Goal: Task Accomplishment & Management: Complete application form

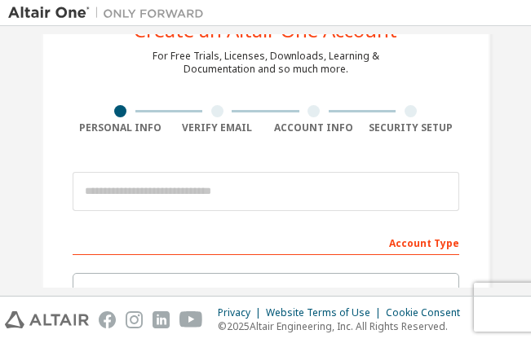
scroll to position [65, 0]
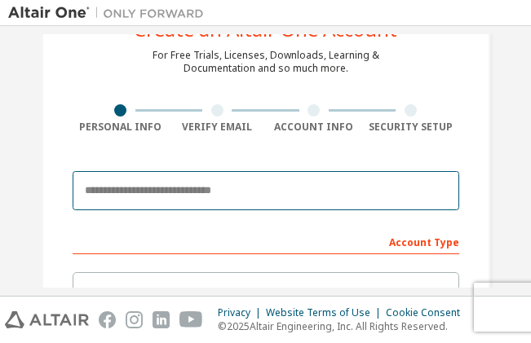
click at [142, 187] on input "email" at bounding box center [266, 190] width 386 height 39
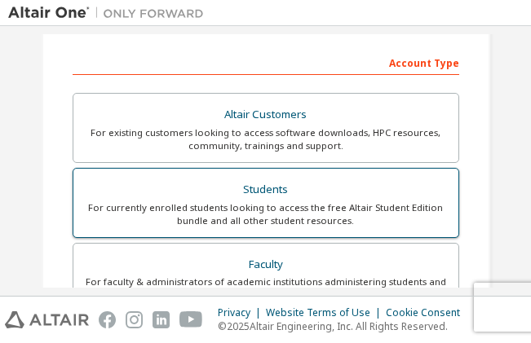
scroll to position [245, 0]
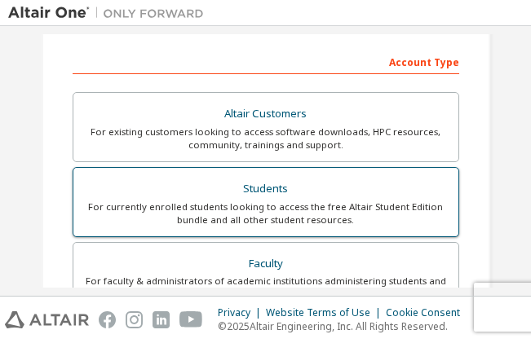
type input "**********"
click at [233, 209] on div "For currently enrolled students looking to access the free Altair Student Editi…" at bounding box center [265, 213] width 365 height 26
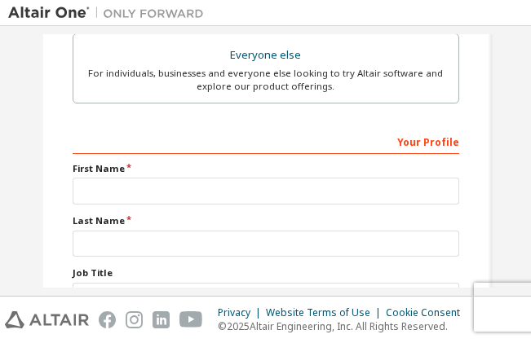
scroll to position [529, 0]
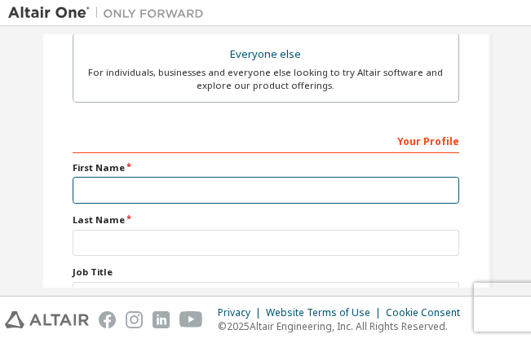
click at [302, 183] on input "text" at bounding box center [266, 190] width 386 height 27
type input "********"
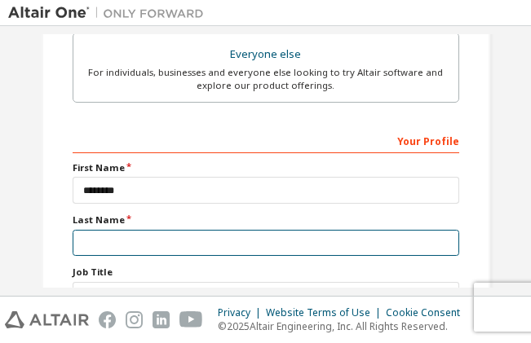
click at [224, 241] on input "text" at bounding box center [266, 243] width 386 height 27
type input "******"
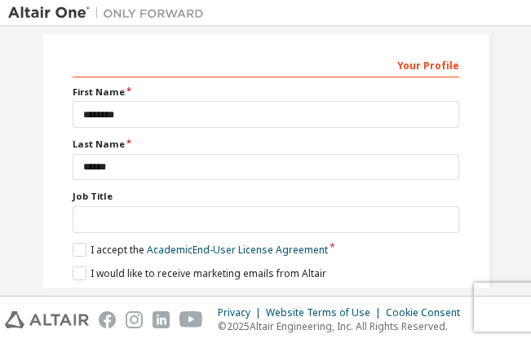
scroll to position [614, 0]
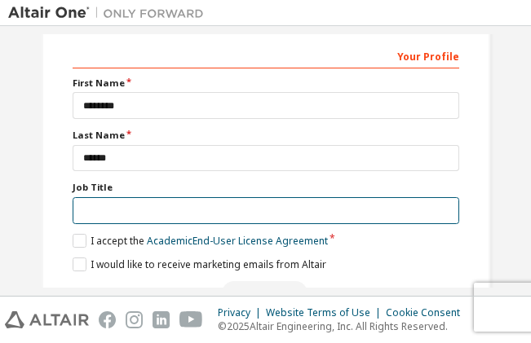
click at [214, 211] on input "text" at bounding box center [266, 210] width 386 height 27
type input "**********"
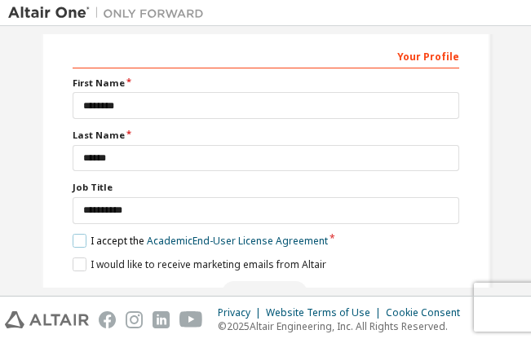
click at [79, 244] on label "I accept the Academic End-User License Agreement" at bounding box center [200, 241] width 255 height 14
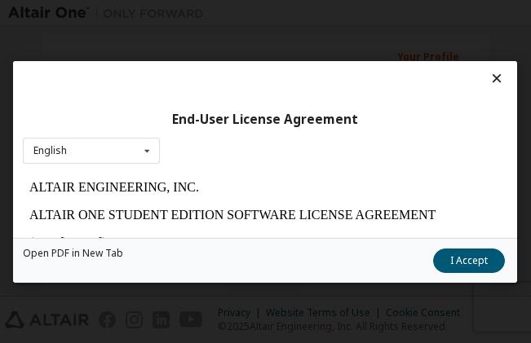
scroll to position [0, 0]
click at [146, 144] on icon at bounding box center [147, 150] width 20 height 25
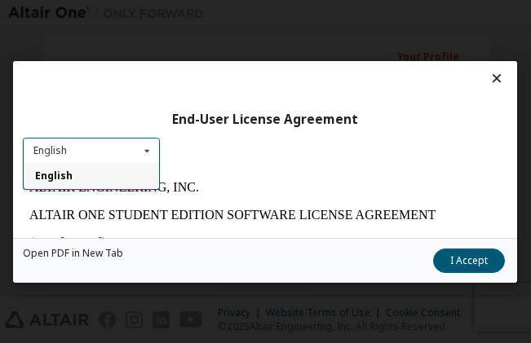
click at [146, 144] on icon at bounding box center [147, 150] width 20 height 25
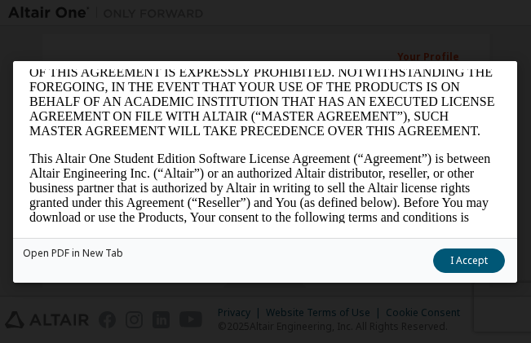
scroll to position [227, 0]
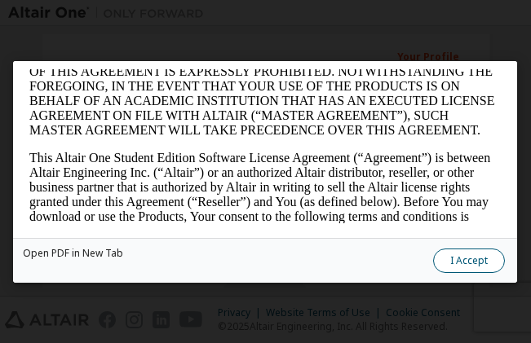
click at [448, 259] on button "I Accept" at bounding box center [470, 260] width 72 height 24
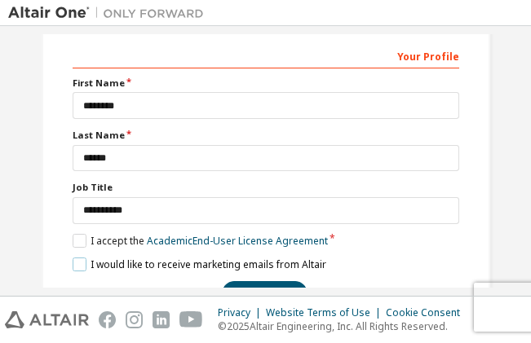
click at [77, 263] on label "I would like to receive marketing emails from Altair" at bounding box center [199, 265] width 253 height 14
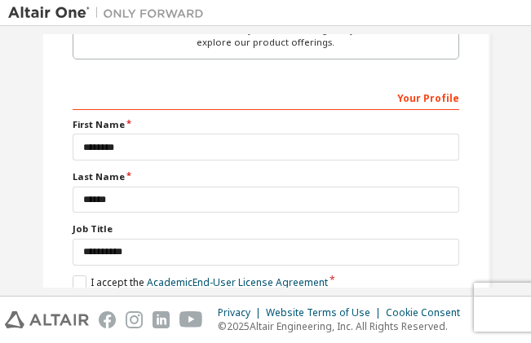
scroll to position [663, 0]
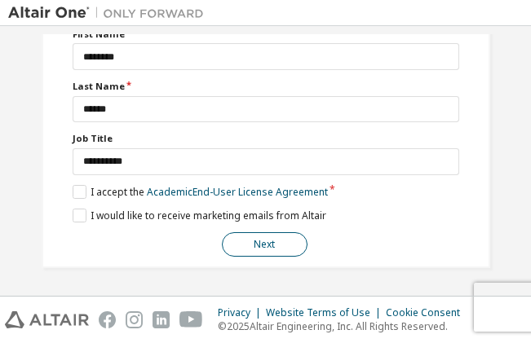
click at [266, 249] on button "Next" at bounding box center [265, 244] width 86 height 24
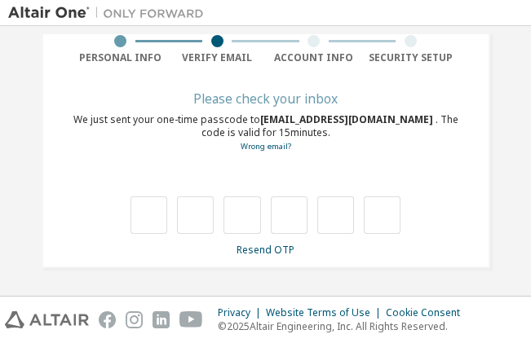
type input "*"
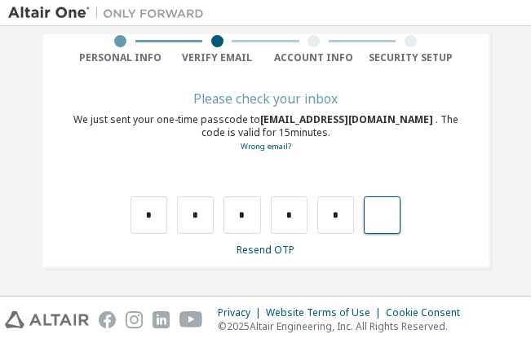
type input "*"
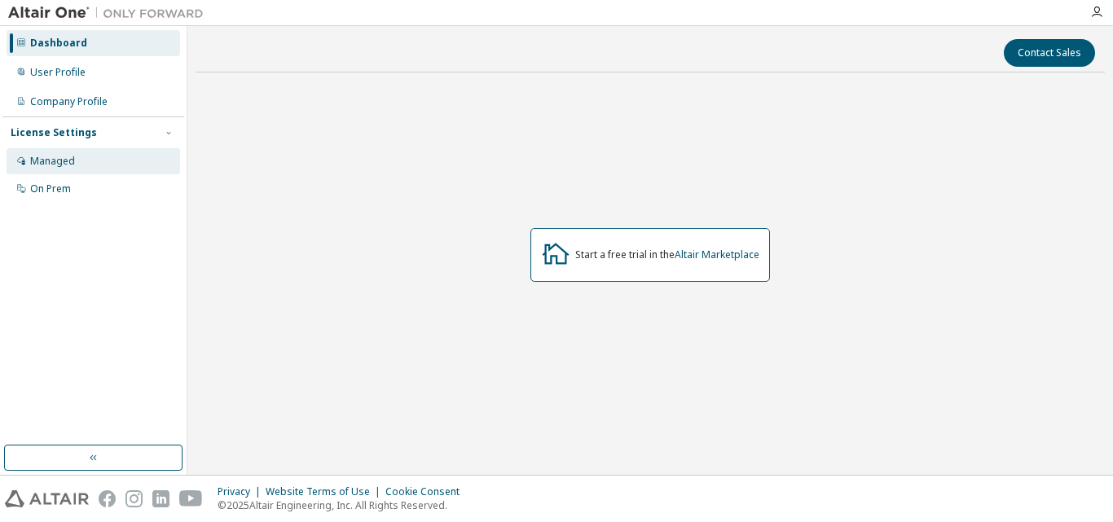
click at [100, 156] on div "Managed" at bounding box center [94, 161] width 174 height 26
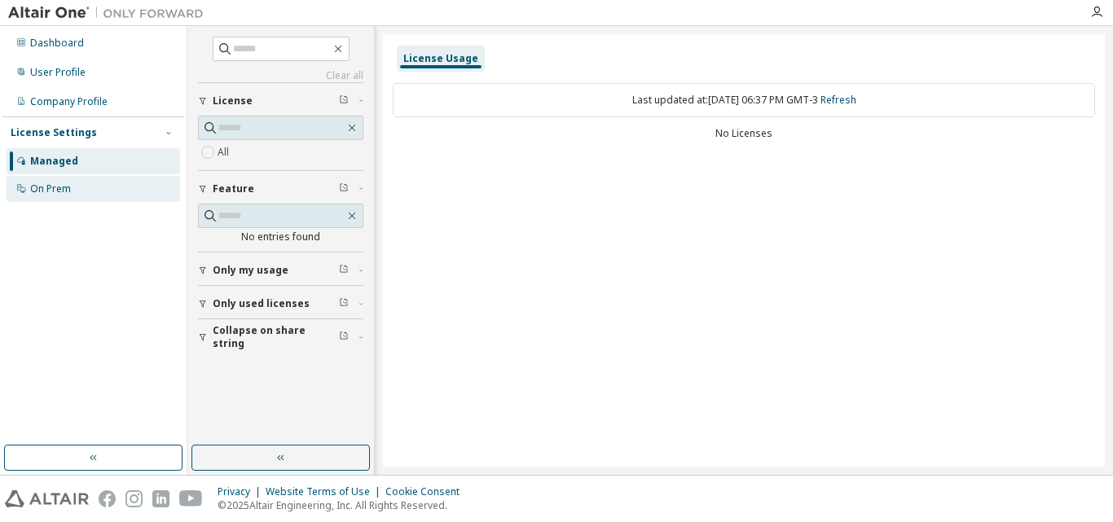
click at [97, 184] on div "On Prem" at bounding box center [94, 189] width 174 height 26
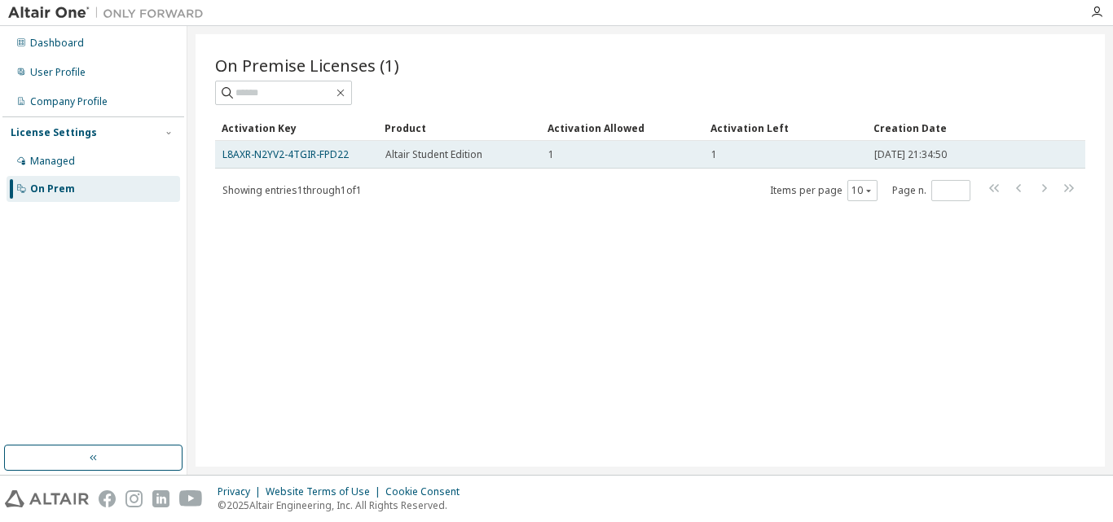
click at [525, 165] on td "Altair Student Edition" at bounding box center [459, 155] width 163 height 28
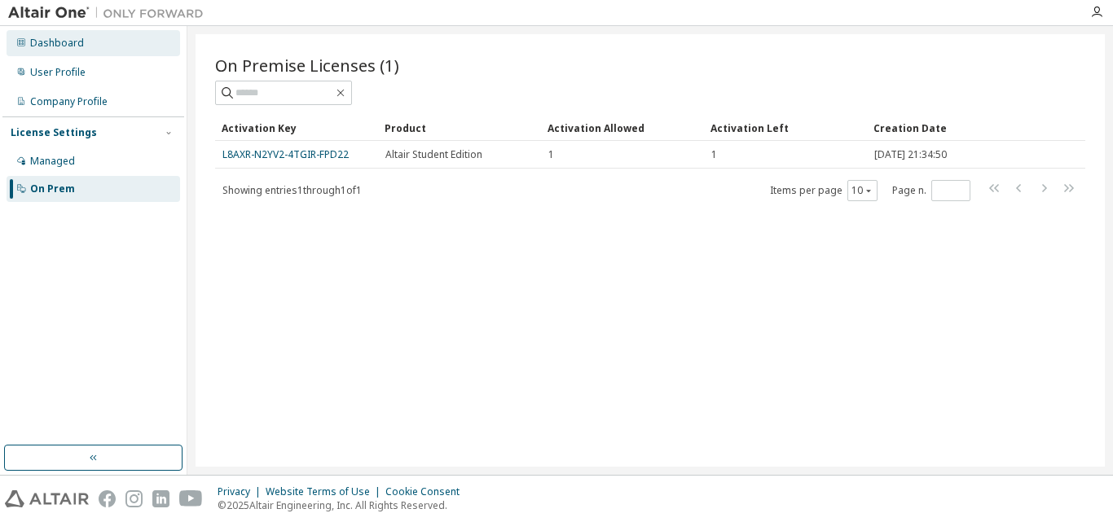
click at [30, 49] on div "Dashboard" at bounding box center [57, 43] width 54 height 13
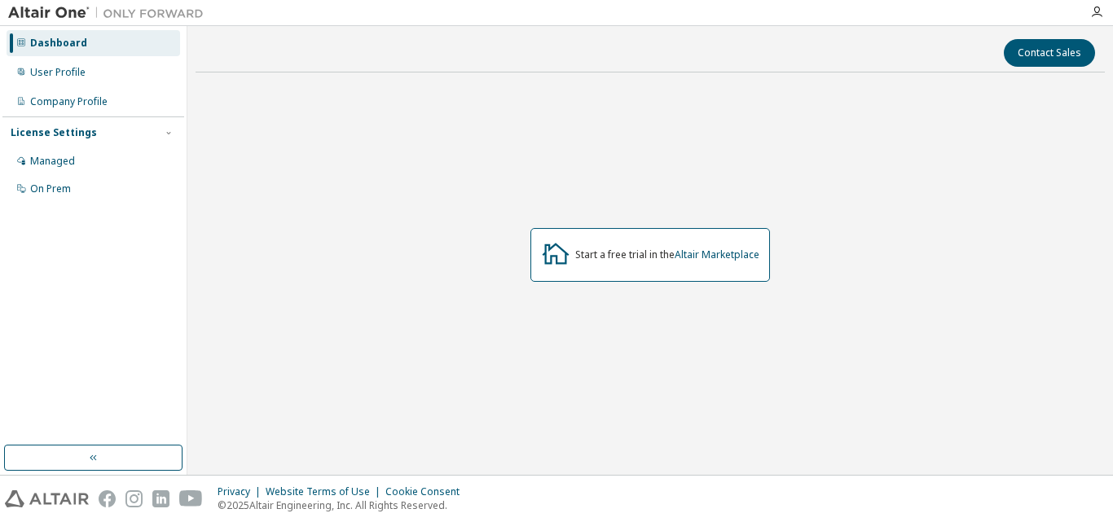
click at [50, 15] on img at bounding box center [110, 13] width 204 height 16
click at [55, 80] on div "User Profile" at bounding box center [94, 72] width 174 height 26
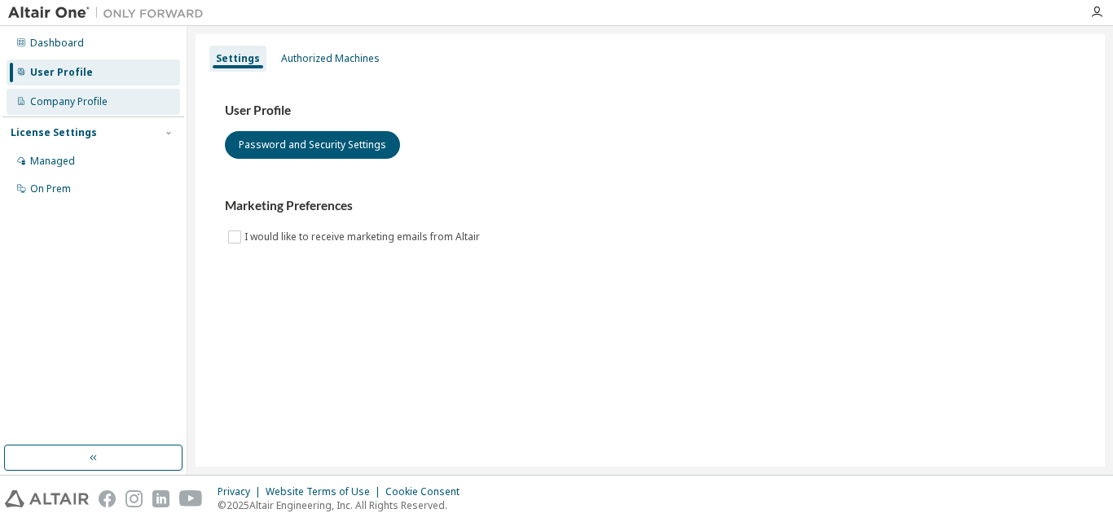
click at [63, 104] on div "Company Profile" at bounding box center [68, 101] width 77 height 13
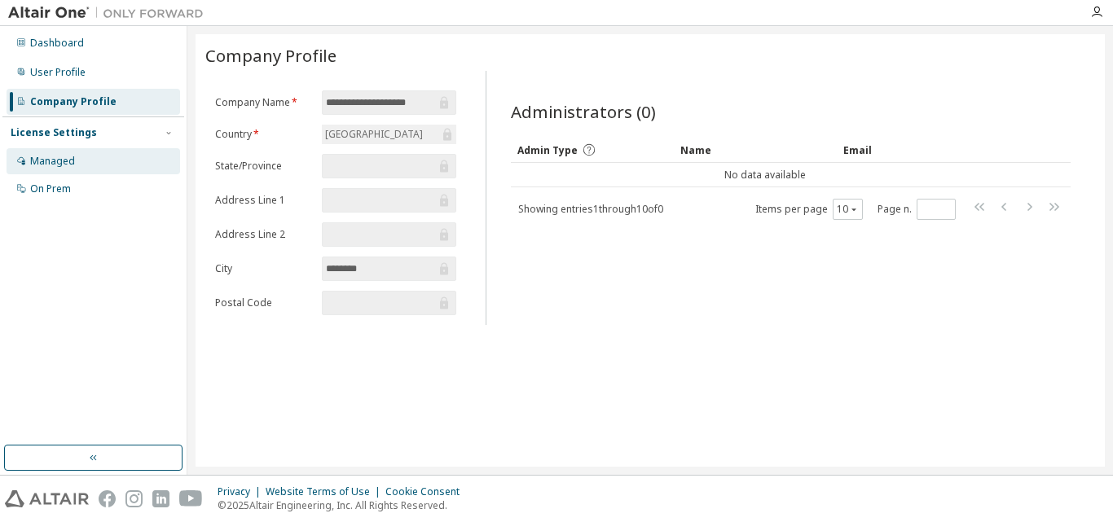
click at [64, 161] on div "Managed" at bounding box center [52, 161] width 45 height 13
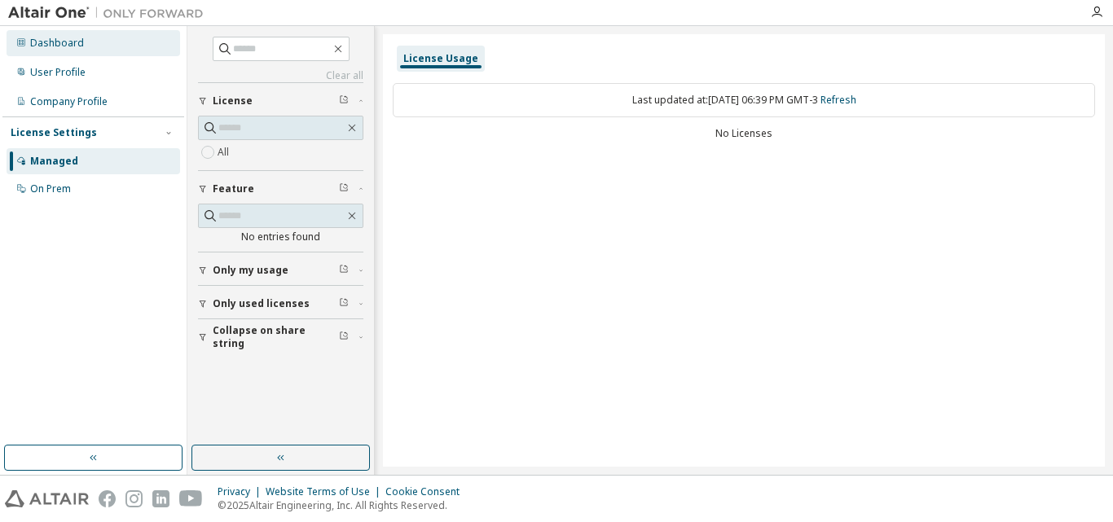
click at [50, 42] on div "Dashboard" at bounding box center [57, 43] width 54 height 13
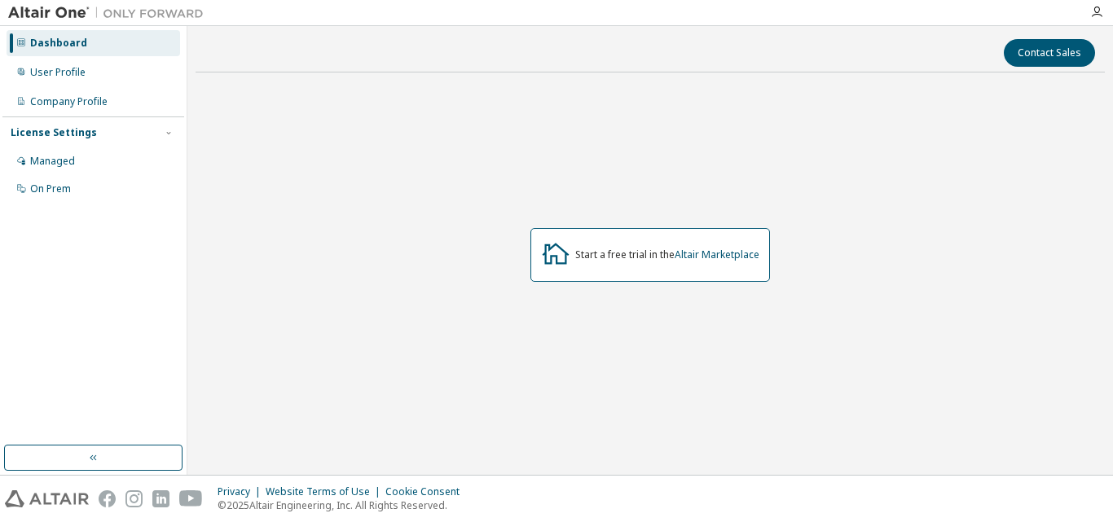
click at [126, 25] on div at bounding box center [556, 13] width 1113 height 26
click at [1100, 7] on icon "button" at bounding box center [1096, 12] width 13 height 13
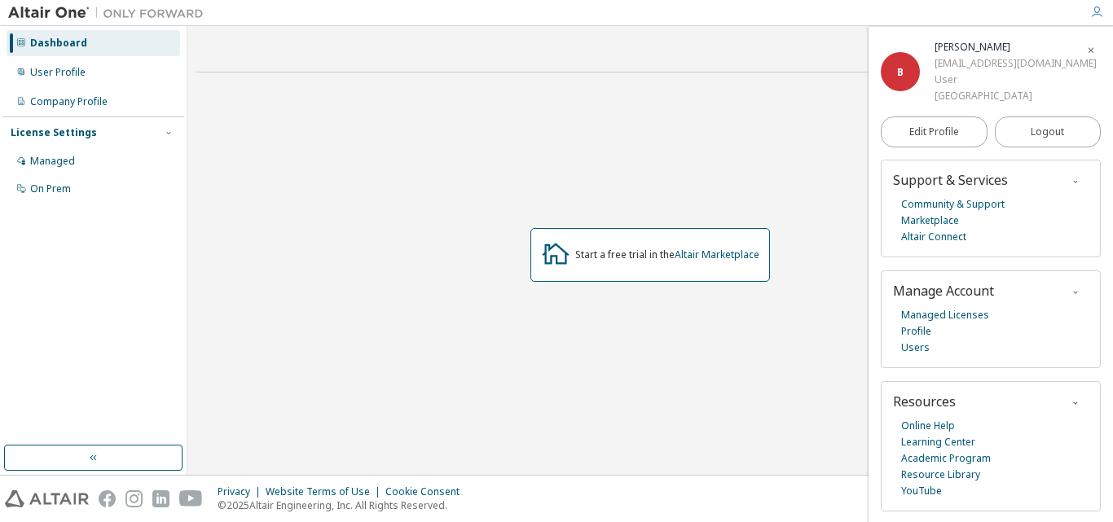
click at [1093, 50] on icon "button" at bounding box center [1091, 51] width 10 height 10
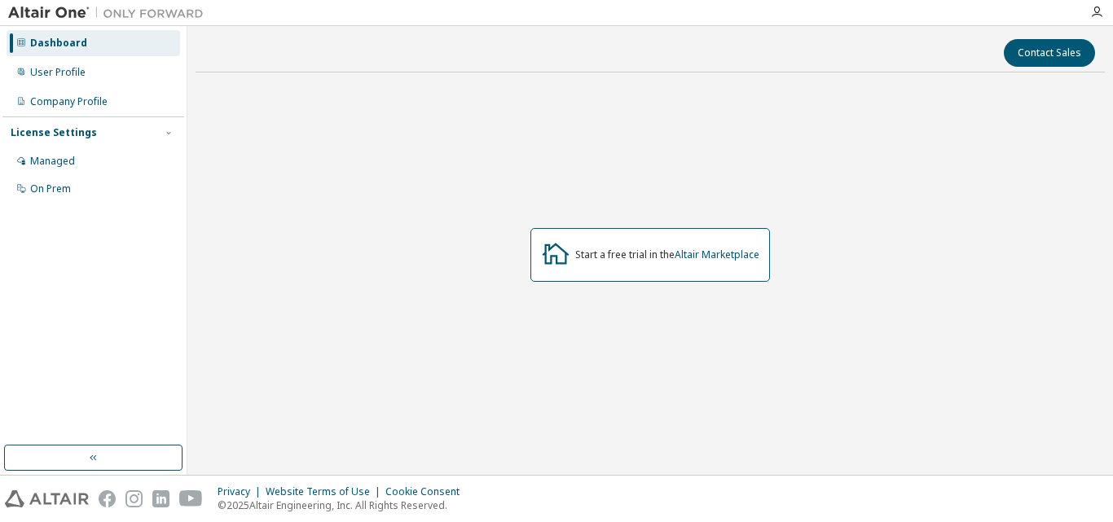
click at [59, 491] on img at bounding box center [47, 499] width 84 height 17
click at [49, 15] on img at bounding box center [110, 13] width 204 height 16
click at [86, 454] on button "button" at bounding box center [93, 458] width 178 height 26
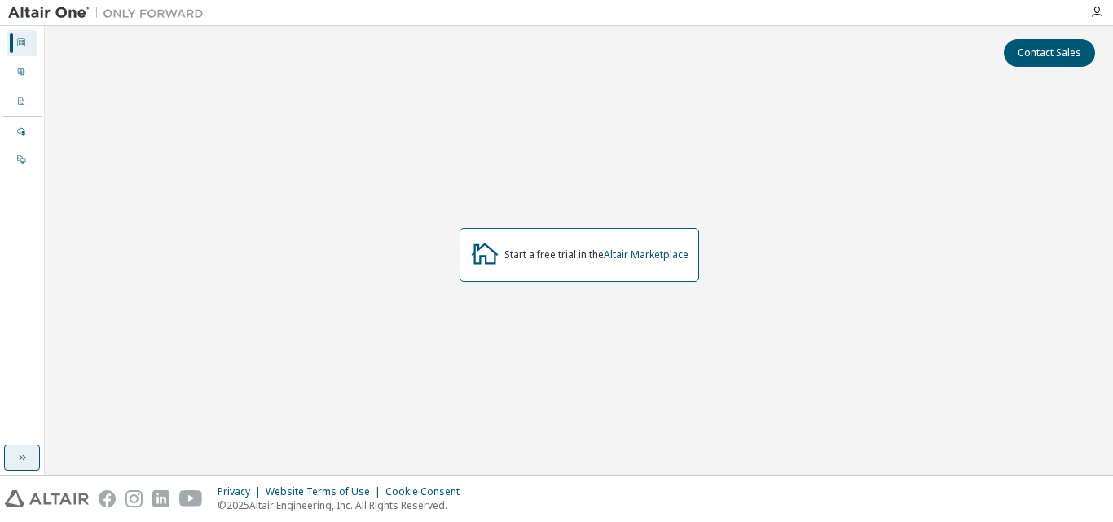
click at [26, 456] on icon "button" at bounding box center [21, 457] width 13 height 13
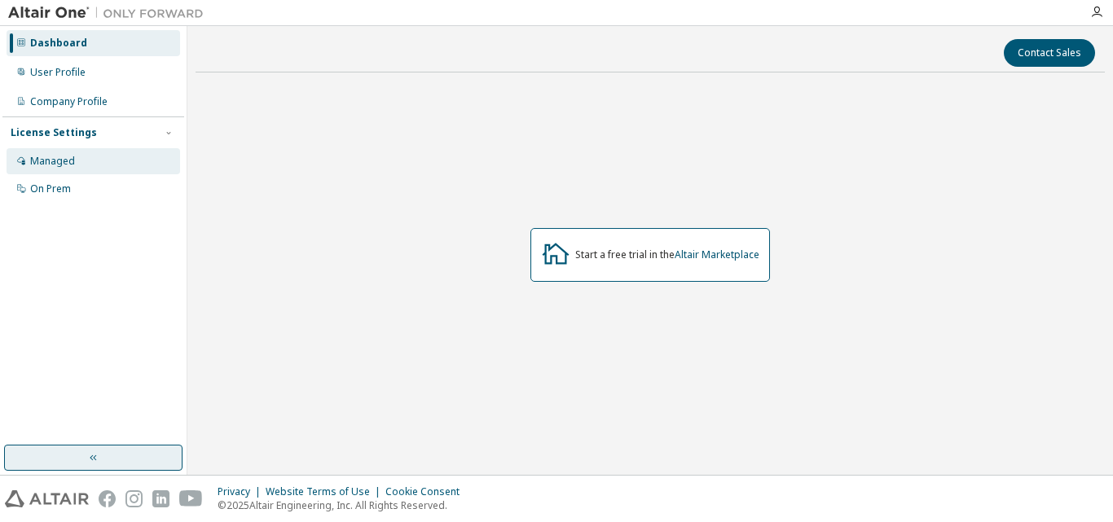
click at [58, 152] on div "Managed" at bounding box center [94, 161] width 174 height 26
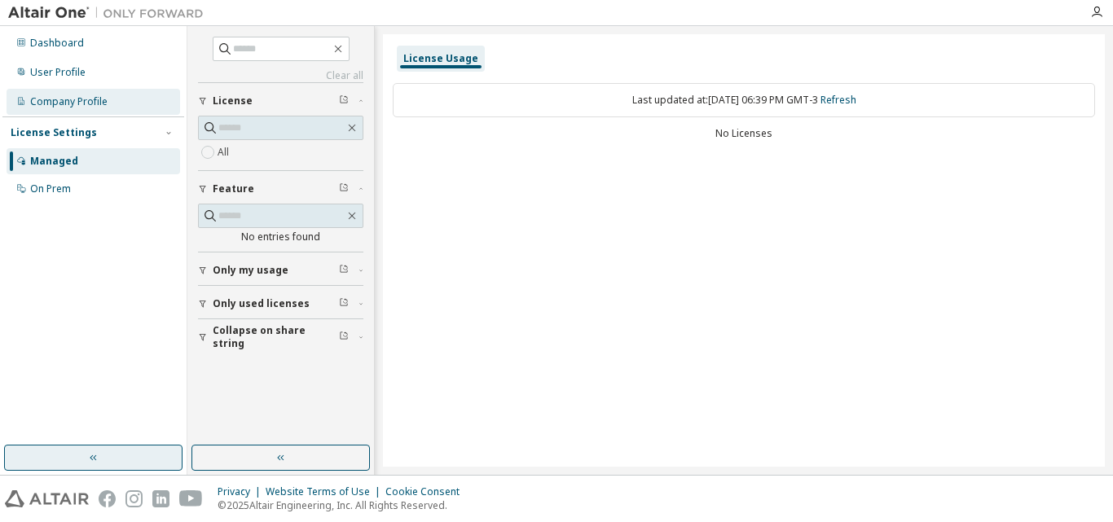
click at [59, 106] on div "Company Profile" at bounding box center [68, 101] width 77 height 13
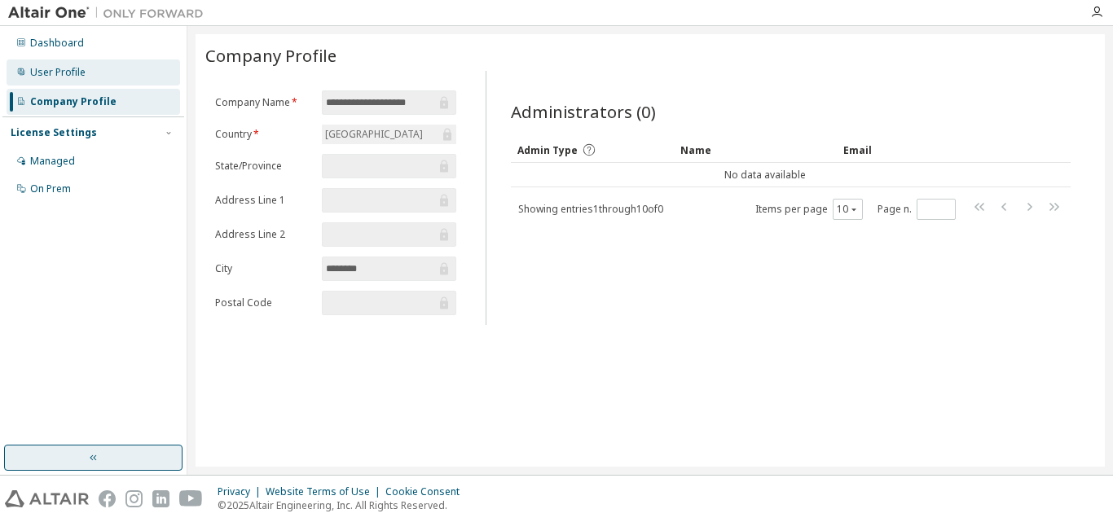
click at [76, 76] on div "User Profile" at bounding box center [57, 72] width 55 height 13
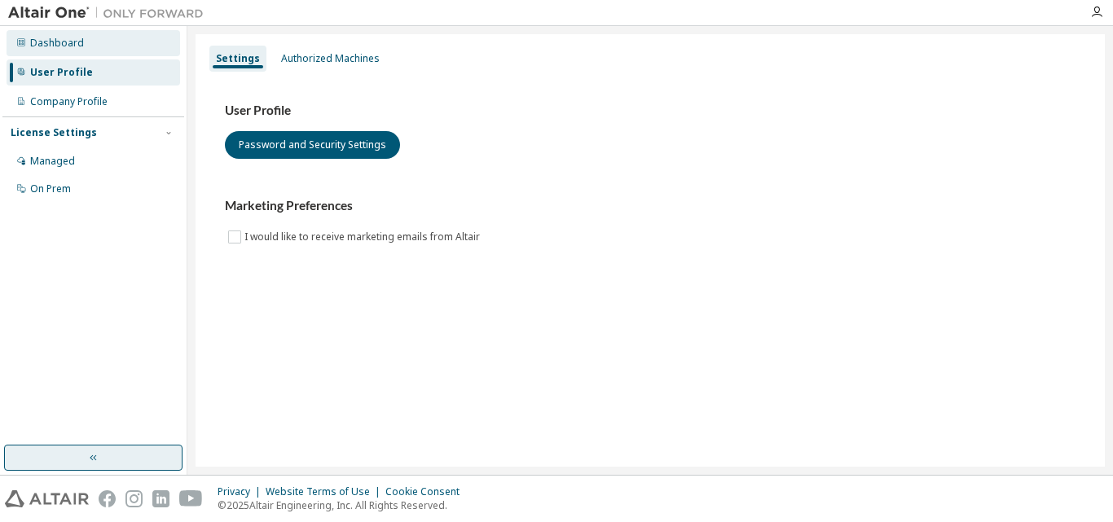
click at [81, 48] on div "Dashboard" at bounding box center [94, 43] width 174 height 26
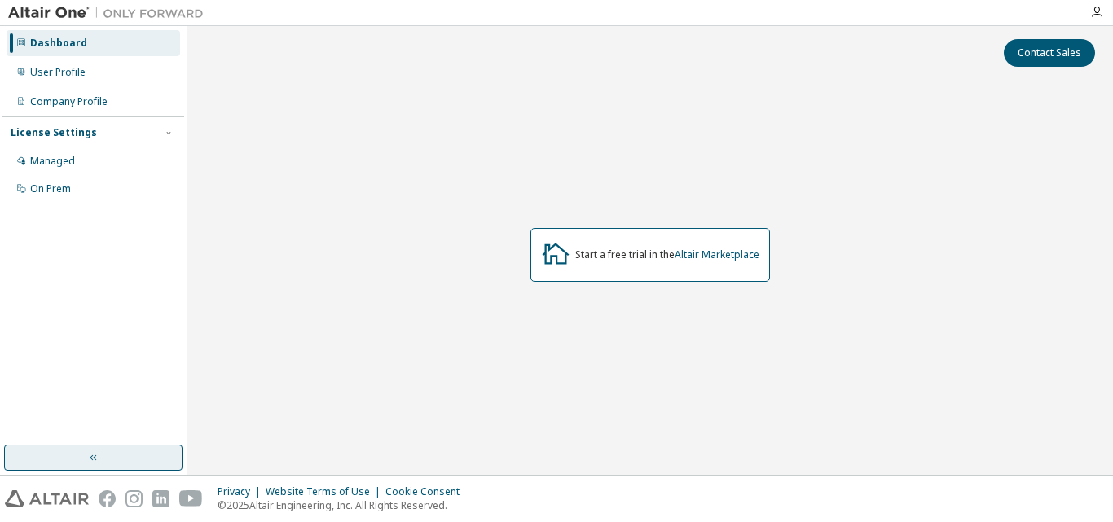
click at [129, 20] on img at bounding box center [110, 13] width 204 height 16
click at [63, 19] on img at bounding box center [110, 13] width 204 height 16
click at [1100, 15] on icon "button" at bounding box center [1096, 12] width 13 height 13
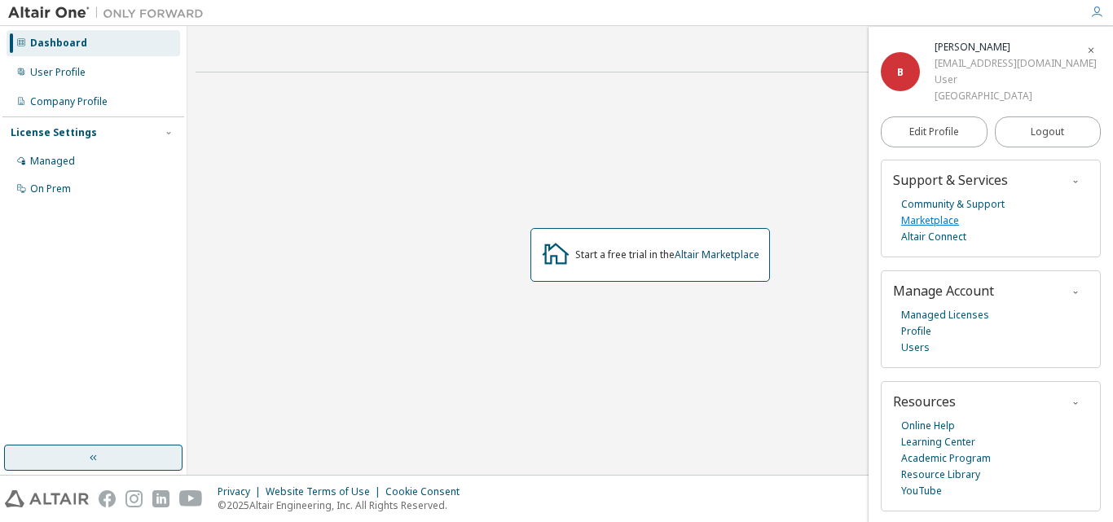
click at [945, 217] on link "Marketplace" at bounding box center [930, 221] width 58 height 16
